Goal: Navigation & Orientation: Understand site structure

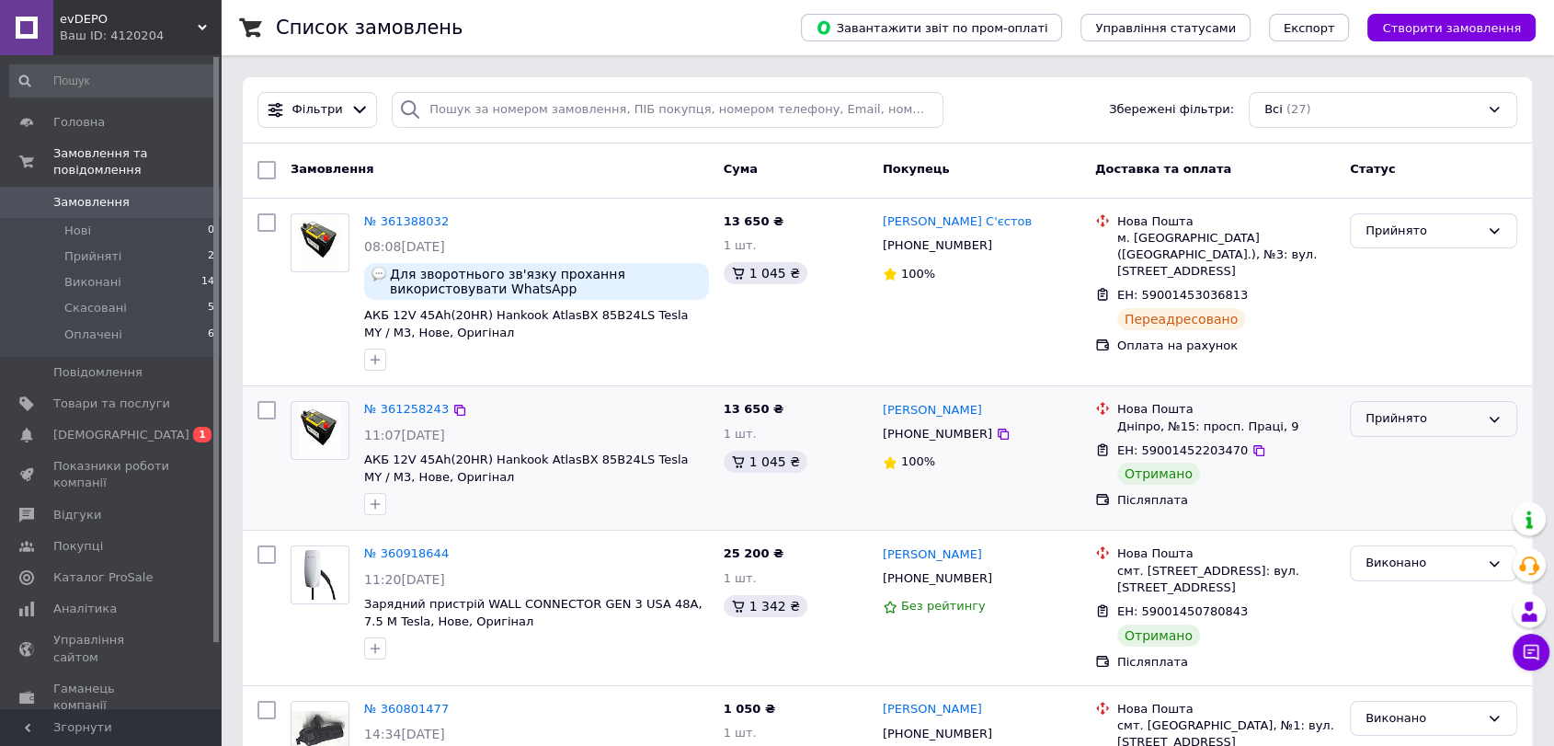
click at [1398, 423] on div "Прийнято" at bounding box center [1422, 418] width 114 height 19
click at [1409, 456] on li "Виконано" at bounding box center [1434, 457] width 166 height 34
click at [120, 458] on span "Показники роботи компанії" at bounding box center [111, 474] width 117 height 33
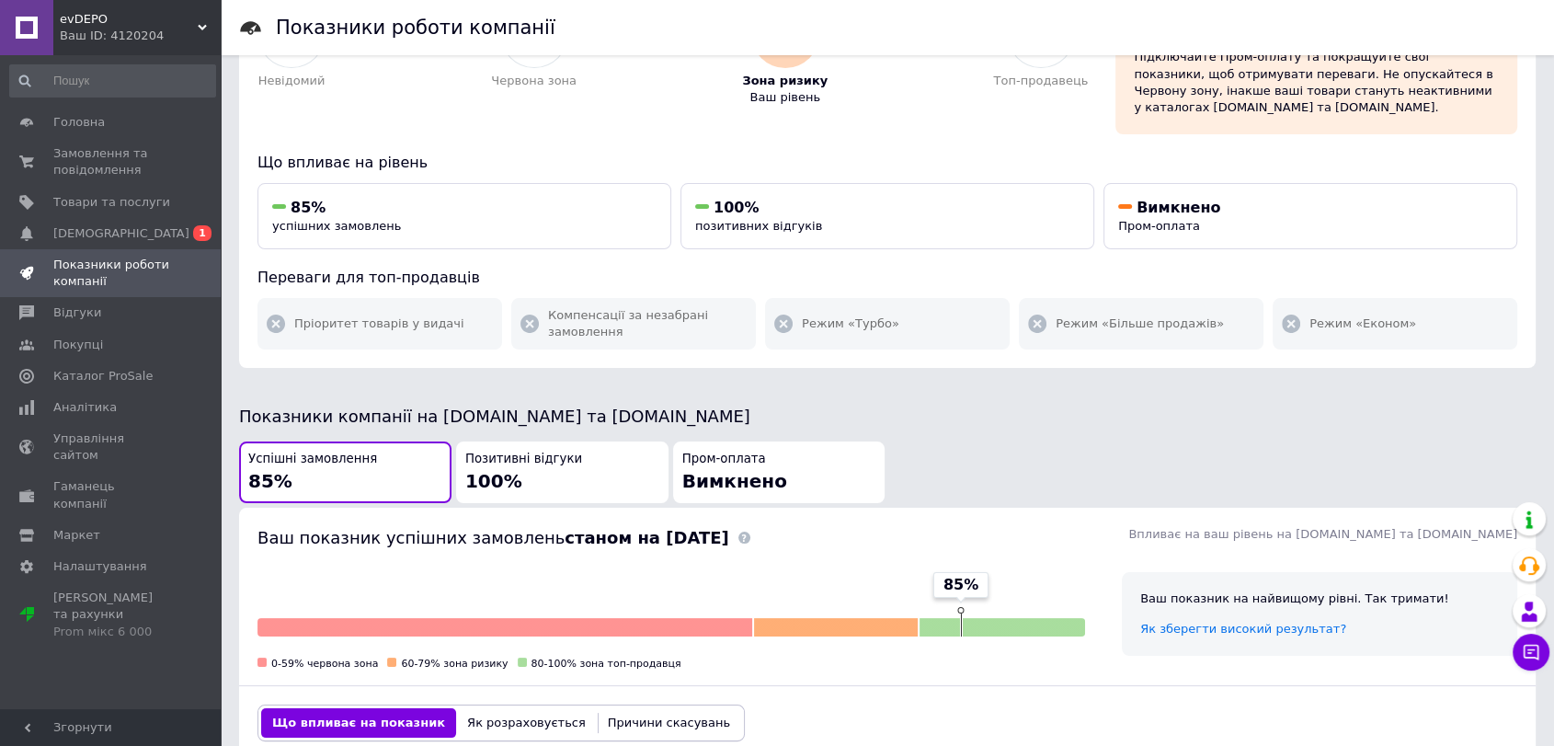
scroll to position [102, 0]
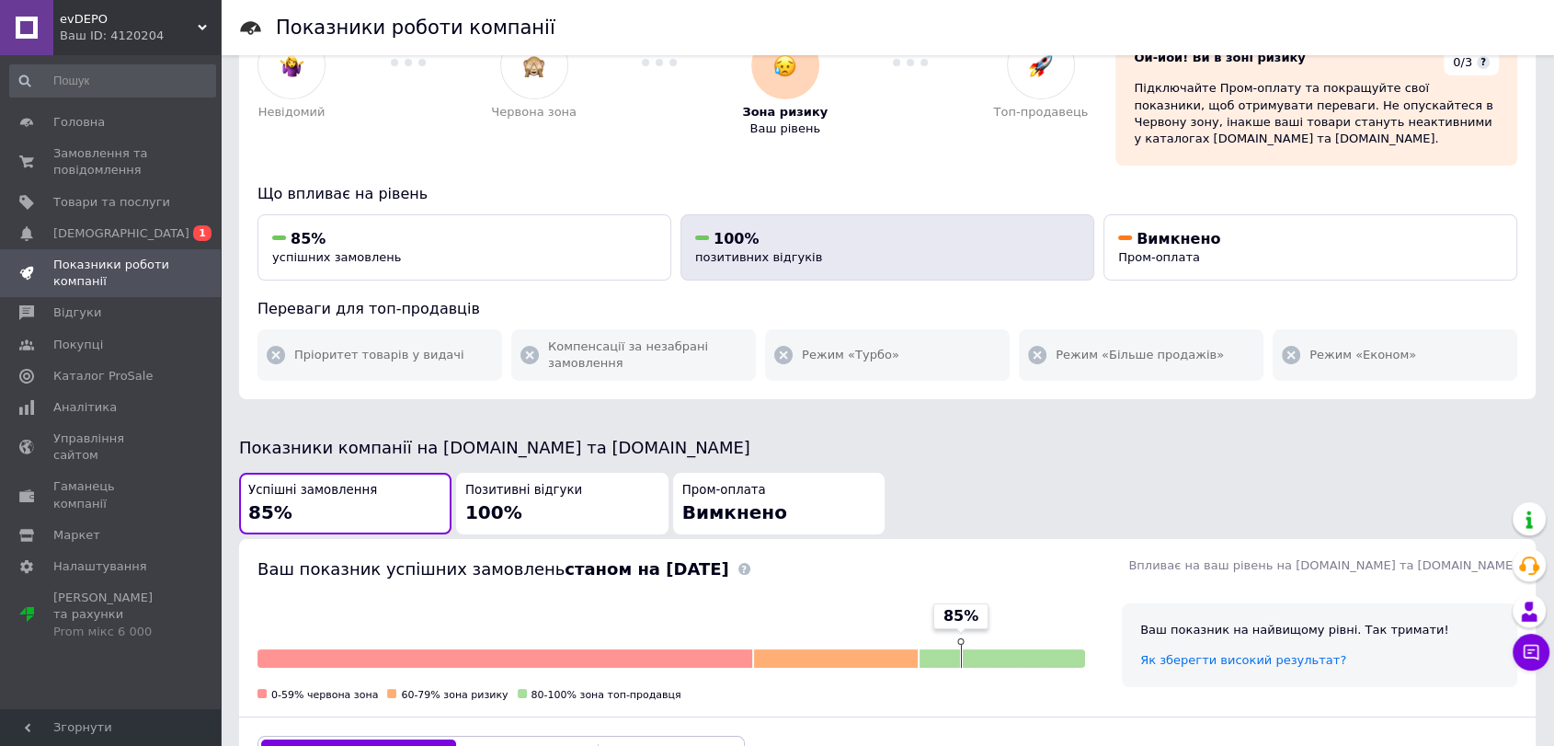
click at [748, 230] on span "100%" at bounding box center [736, 238] width 45 height 17
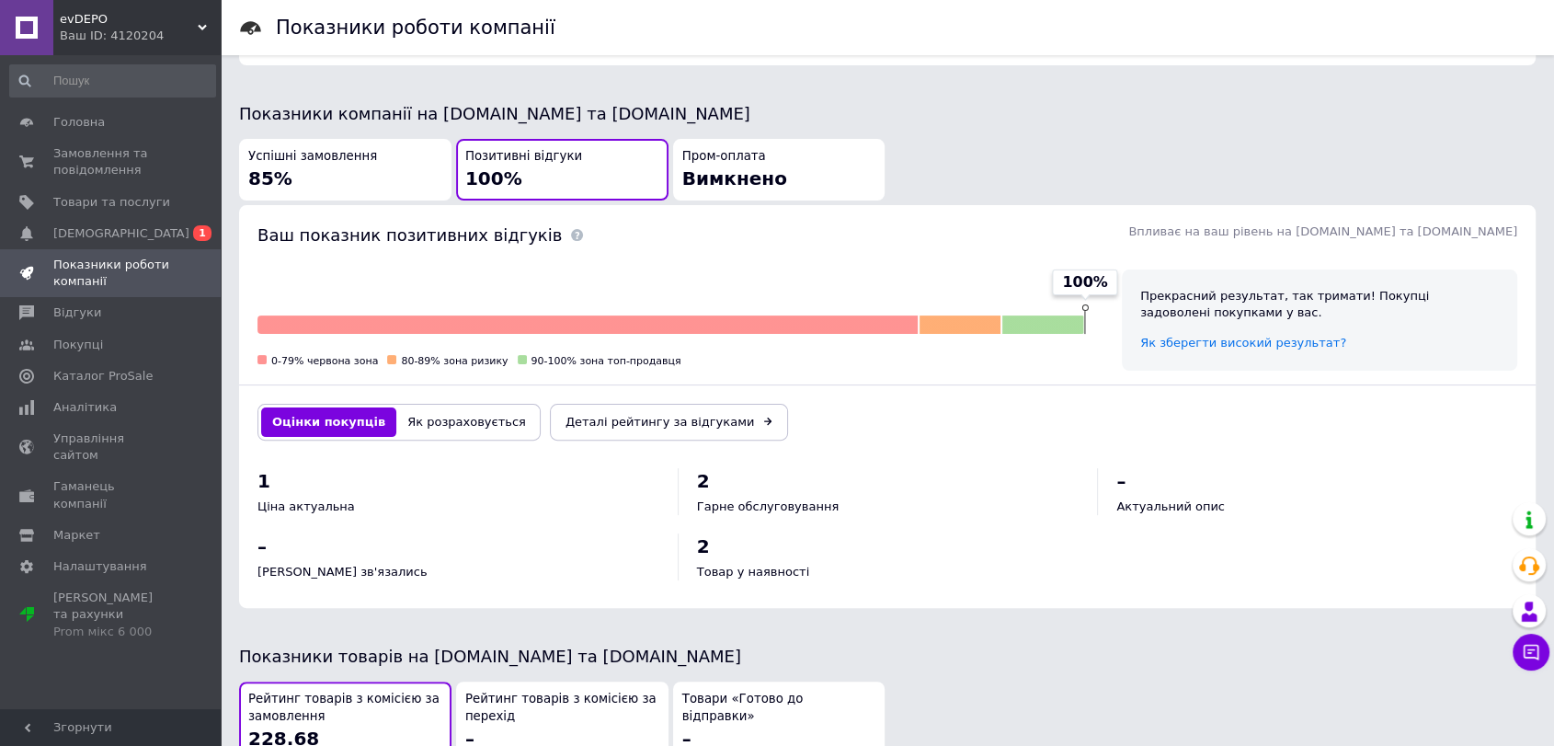
scroll to position [452, 0]
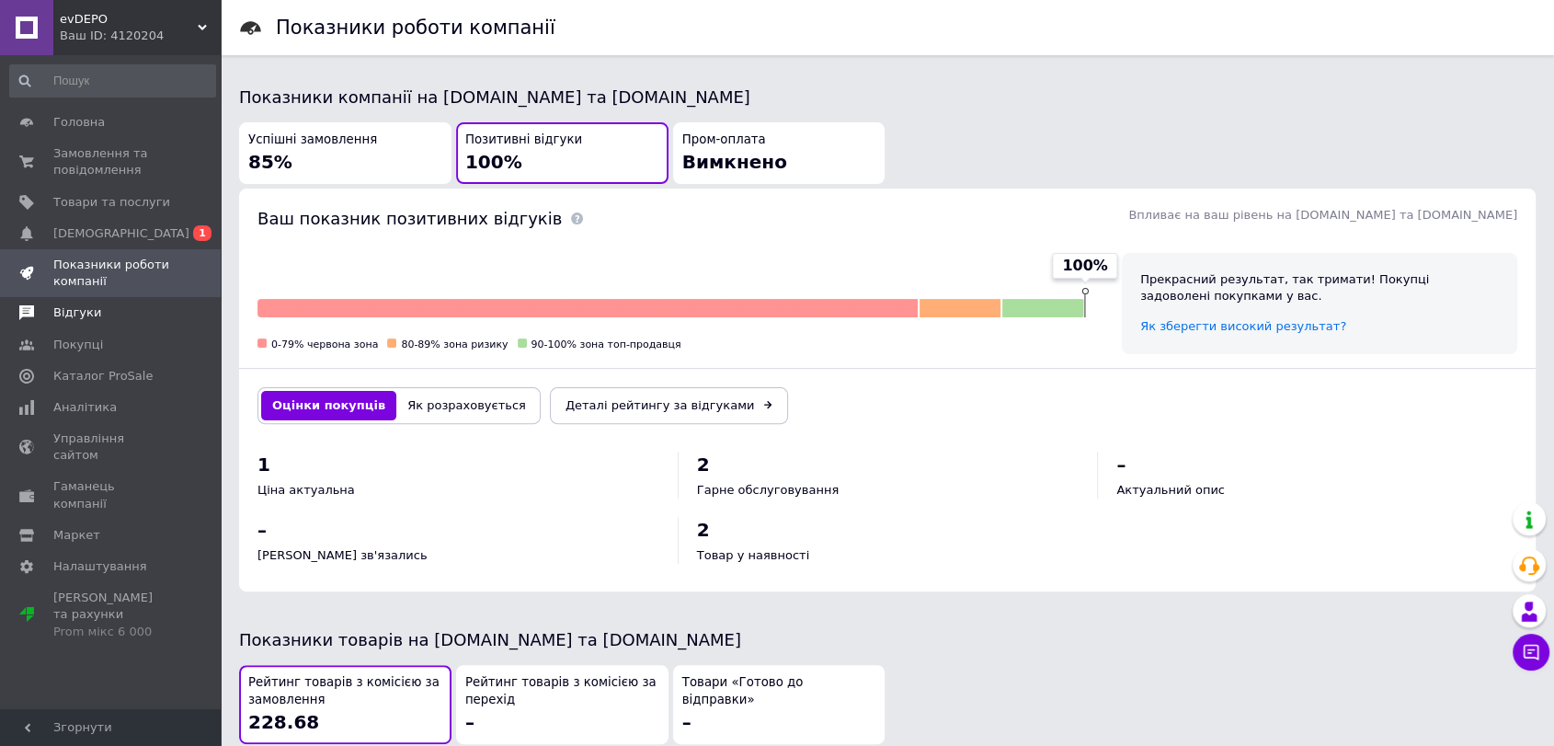
click at [119, 321] on link "Відгуки" at bounding box center [112, 312] width 225 height 31
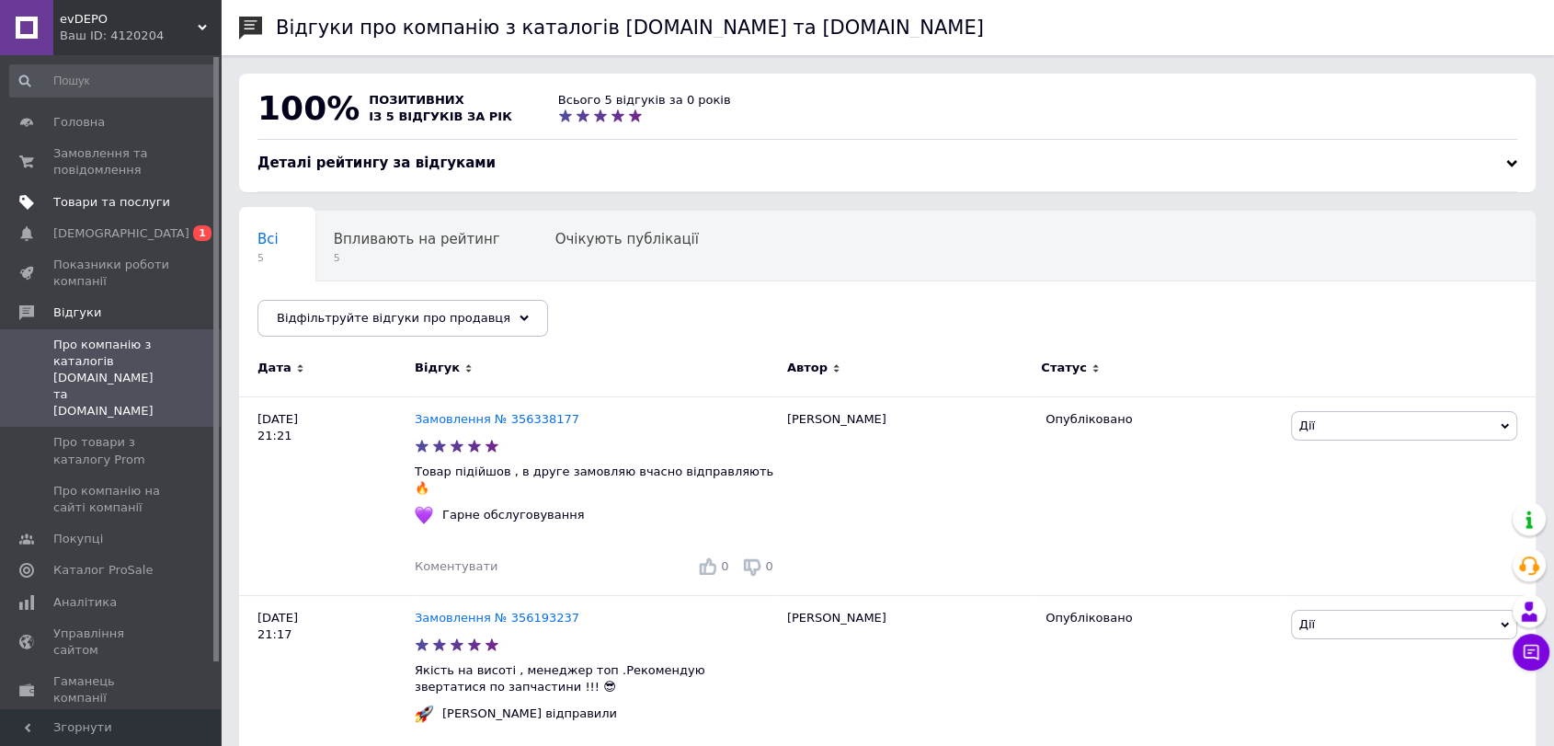
click at [145, 200] on span "Товари та послуги" at bounding box center [111, 202] width 117 height 17
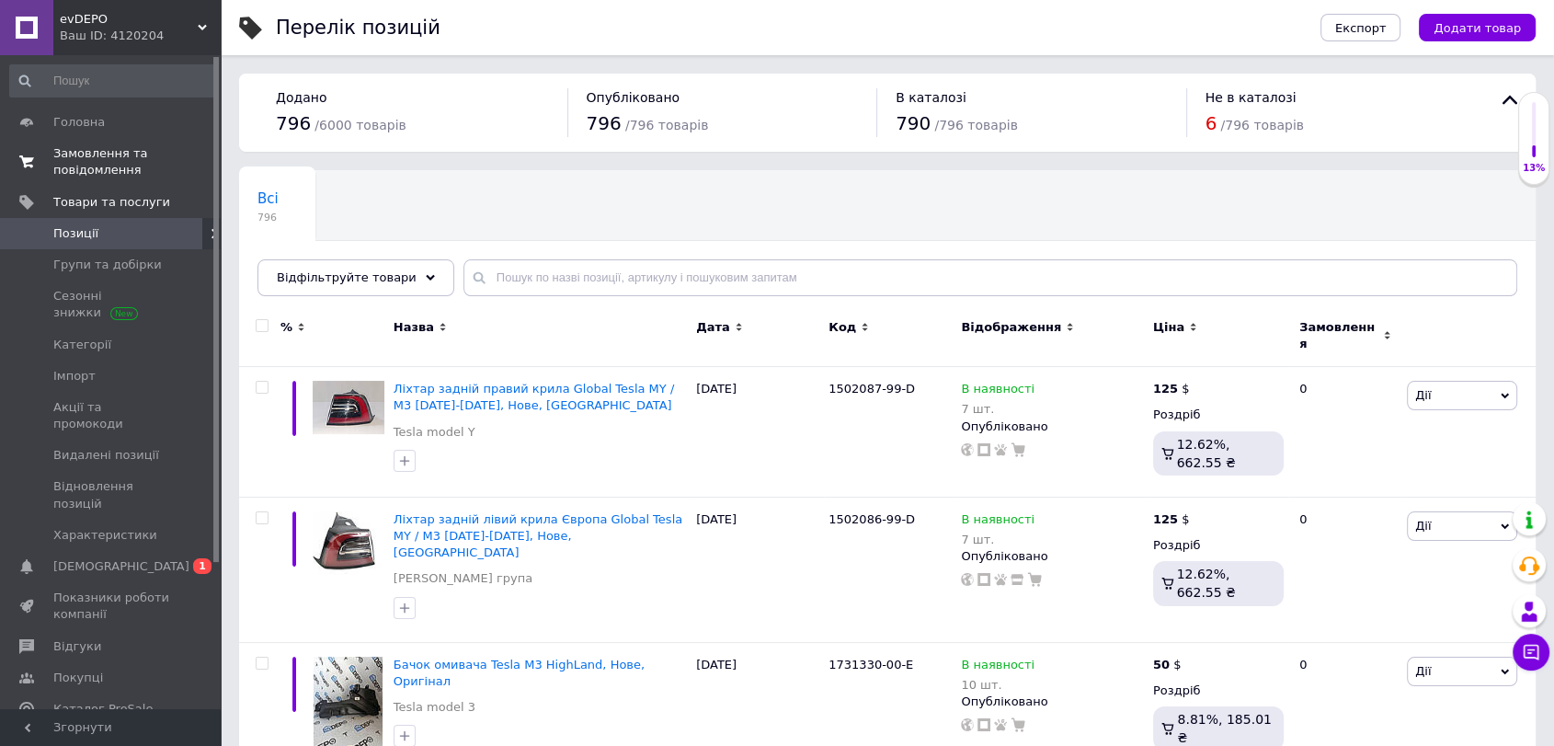
click at [131, 167] on span "Замовлення та повідомлення" at bounding box center [111, 161] width 117 height 33
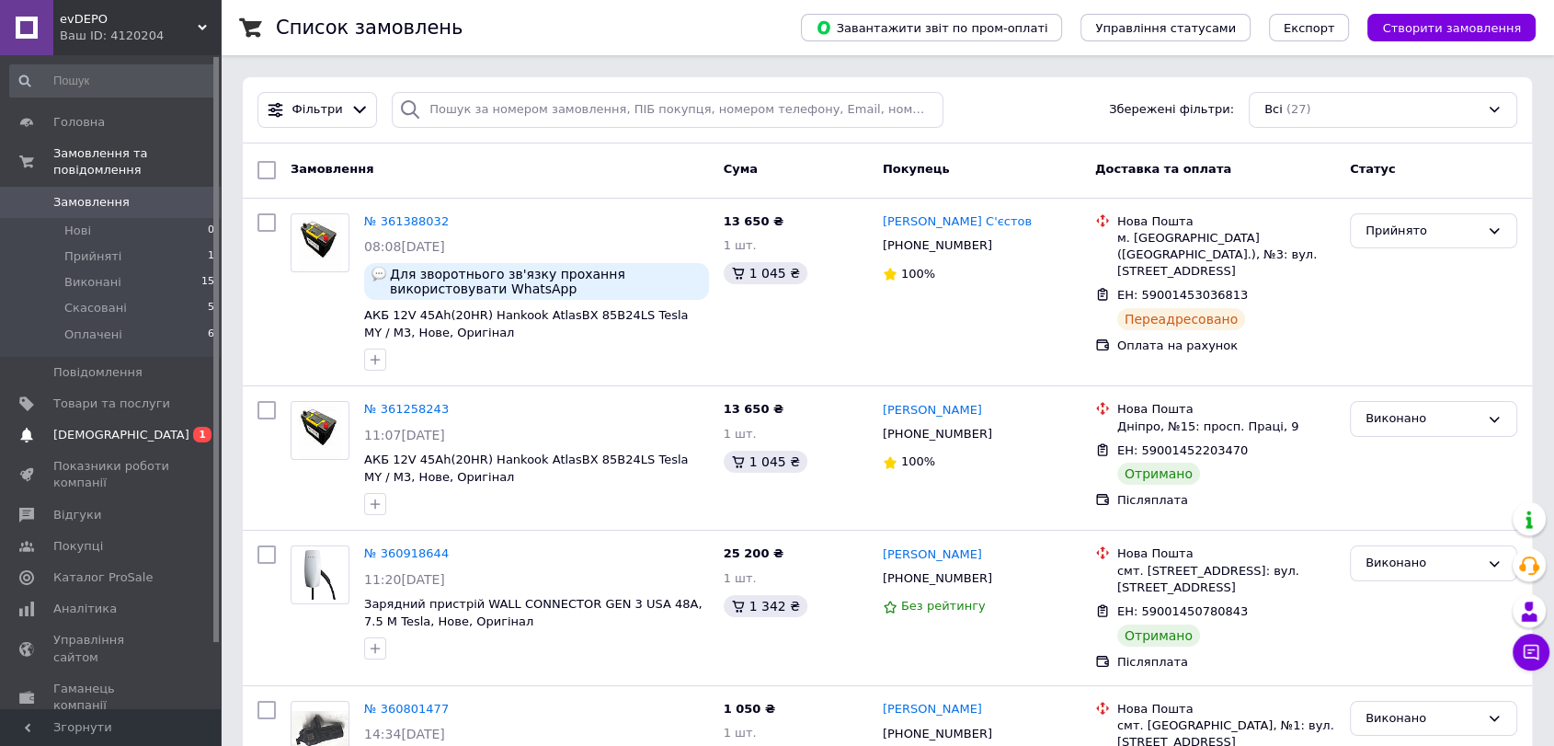
click at [143, 428] on link "Сповіщення 0 1" at bounding box center [112, 434] width 225 height 31
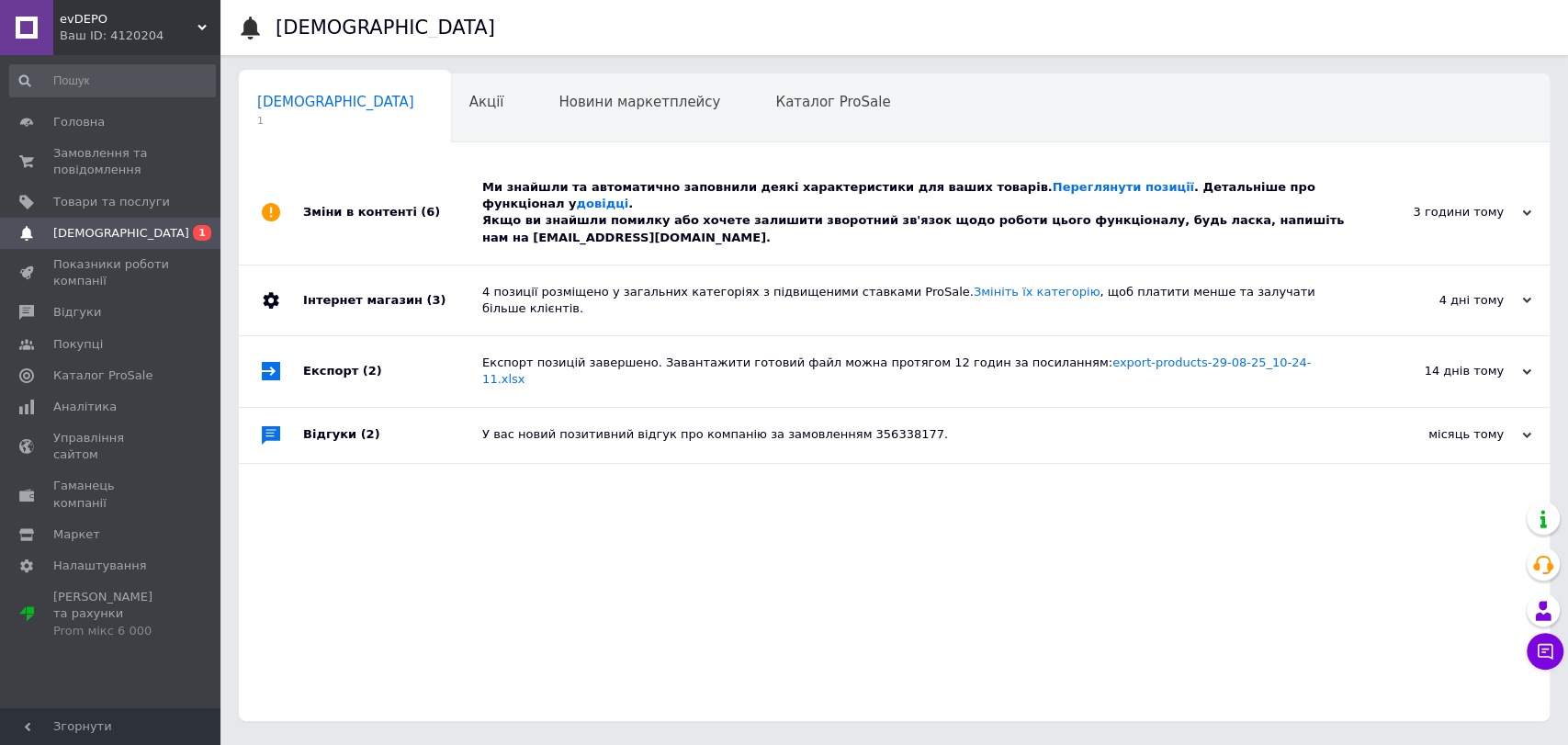
click at [689, 188] on div "Ми знайшли та автоматично заповнили деякі характеристики для ваших товарів. Пер…" at bounding box center [915, 212] width 865 height 67
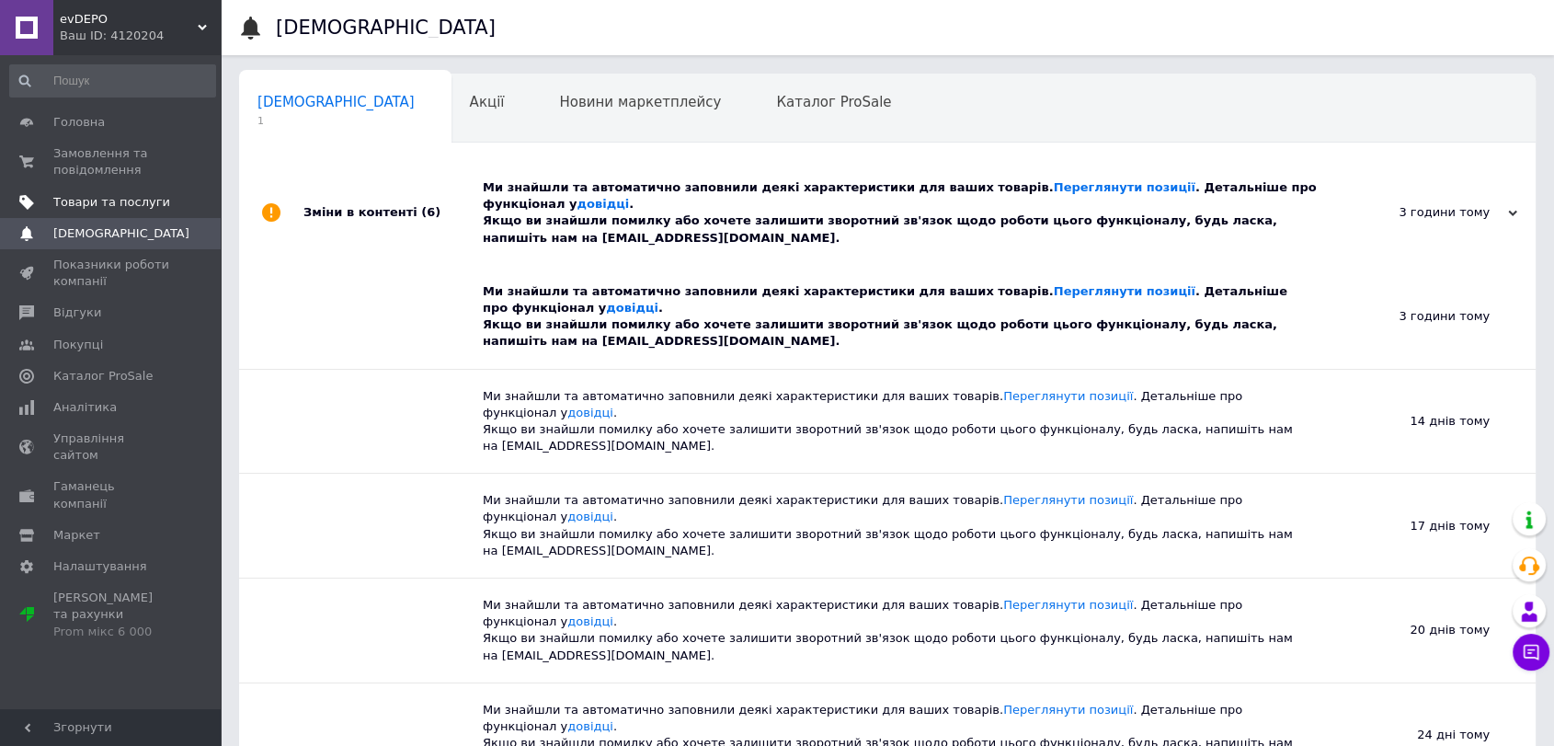
click at [166, 194] on span "Товари та послуги" at bounding box center [111, 202] width 117 height 17
